Goal: Task Accomplishment & Management: Manage account settings

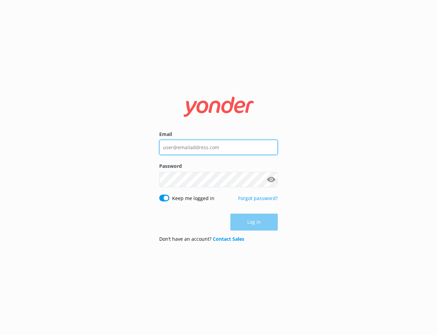
type input "[DOMAIN_NAME][EMAIL_ADDRESS][DOMAIN_NAME]"
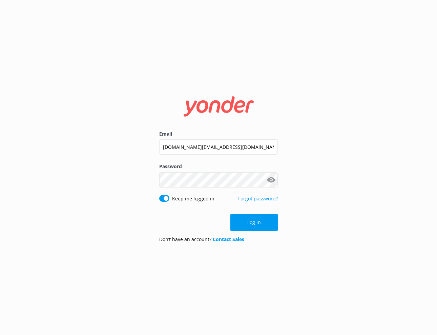
click at [93, 238] on div "Email [DOMAIN_NAME][EMAIL_ADDRESS][DOMAIN_NAME] Password Show password Keep me …" at bounding box center [218, 167] width 437 height 335
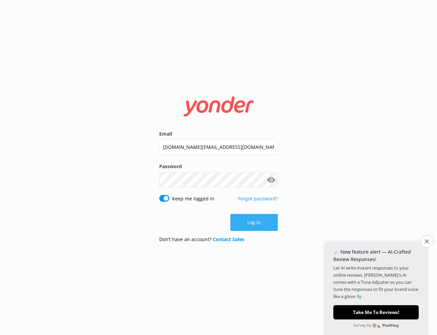
click at [255, 221] on button "Log in" at bounding box center [254, 222] width 47 height 17
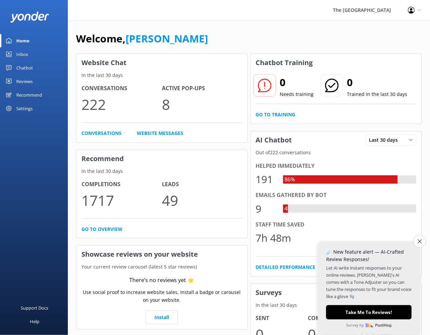
click at [22, 52] on div "Inbox" at bounding box center [22, 54] width 12 height 14
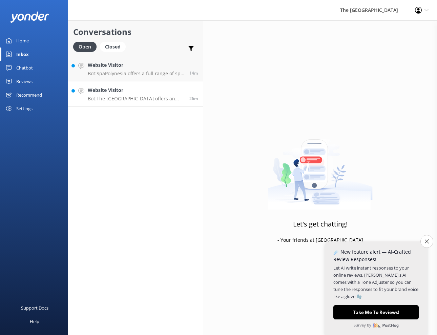
click at [121, 93] on h4 "Website Visitor" at bounding box center [136, 89] width 97 height 7
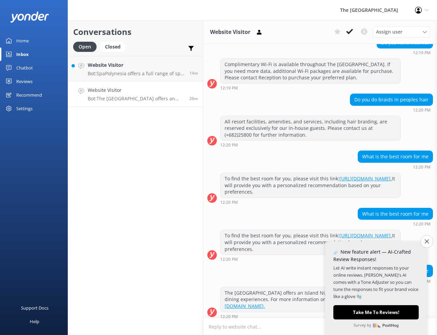
scroll to position [262, 0]
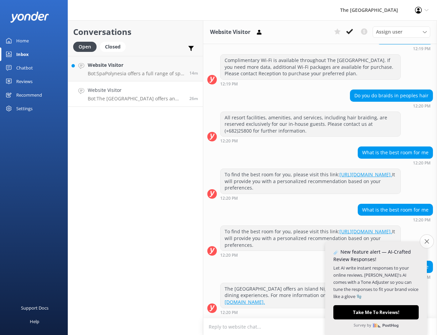
click at [425, 238] on button "Close survey" at bounding box center [427, 241] width 14 height 14
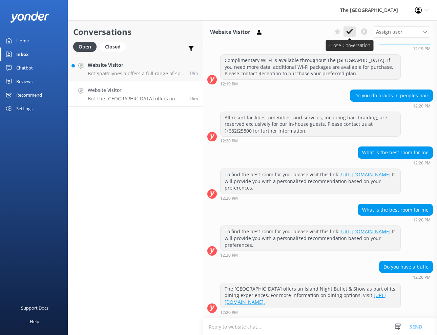
click at [349, 34] on use at bounding box center [350, 31] width 7 height 5
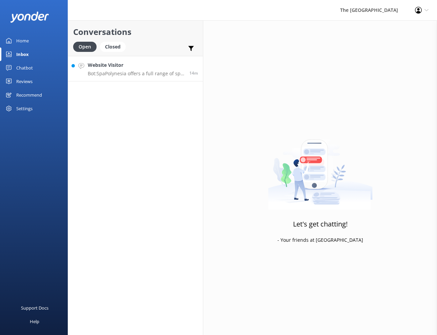
click at [138, 73] on p "Bot: SpaPolynesia offers a full range of spa treatments. For bookings or to req…" at bounding box center [136, 74] width 97 height 6
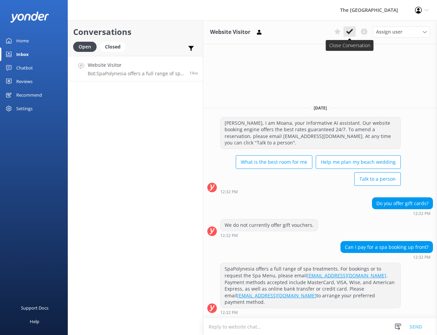
click at [347, 33] on icon at bounding box center [350, 31] width 7 height 7
